Goal: Task Accomplishment & Management: Complete application form

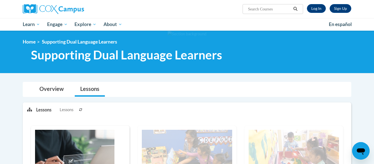
click at [262, 44] on ol "Home Supporting Dual Language Learners" at bounding box center [187, 42] width 328 height 6
click at [309, 8] on link "Log In" at bounding box center [316, 8] width 19 height 9
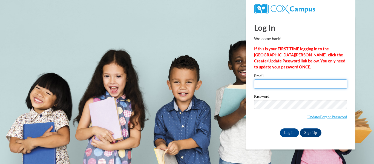
click at [279, 84] on input "Email" at bounding box center [300, 83] width 93 height 9
type input "simelia.copeland@lamarcountyschools.org"
click at [286, 97] on label "Password" at bounding box center [300, 96] width 93 height 5
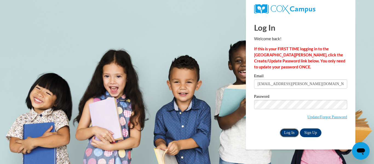
click at [286, 134] on input "Log In" at bounding box center [288, 132] width 19 height 9
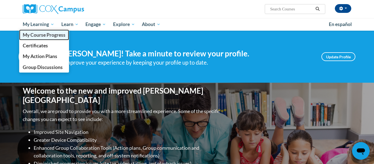
click at [40, 34] on span "My Course Progress" at bounding box center [44, 35] width 43 height 6
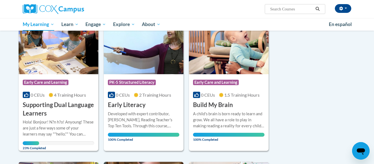
scroll to position [62, 0]
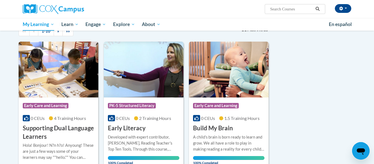
click at [67, 139] on h3 "Supporting Dual Language Learners" at bounding box center [58, 132] width 71 height 17
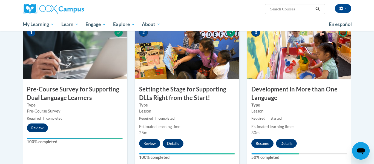
scroll to position [123, 0]
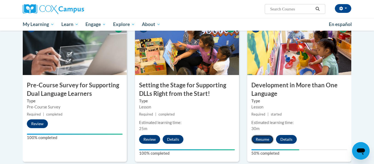
click at [263, 142] on button "Resume" at bounding box center [262, 139] width 22 height 9
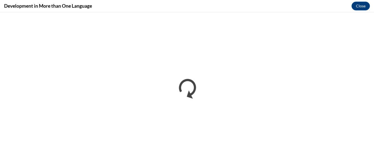
scroll to position [0, 0]
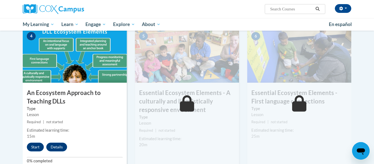
scroll to position [264, 0]
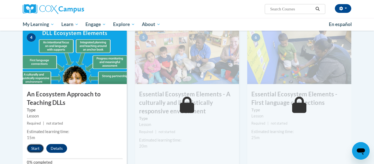
click at [35, 146] on button "Start" at bounding box center [35, 148] width 17 height 9
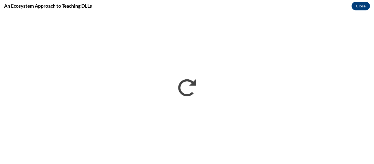
scroll to position [0, 0]
